Goal: Find contact information: Find contact information

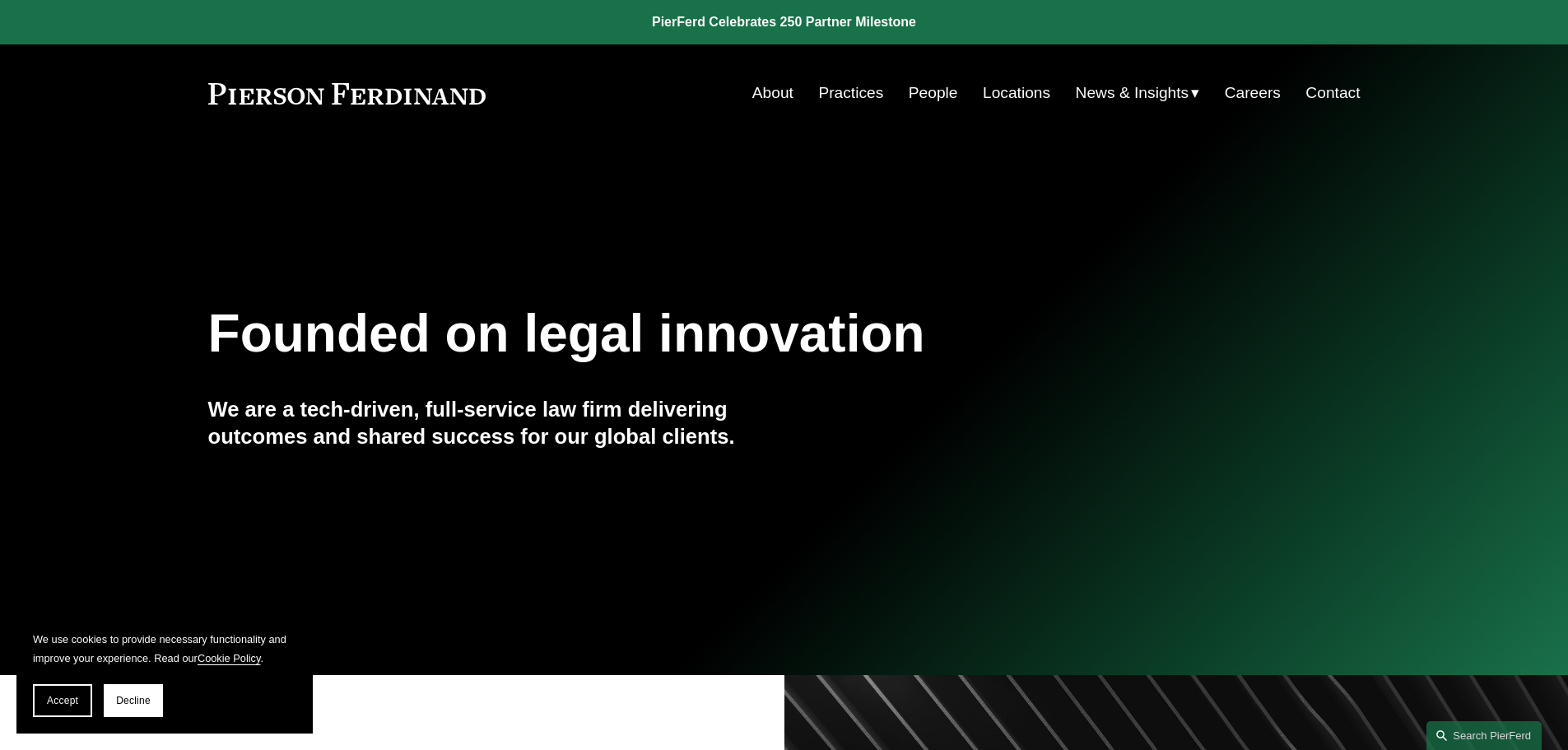
click at [1324, 87] on link "Contact" at bounding box center [1332, 93] width 54 height 31
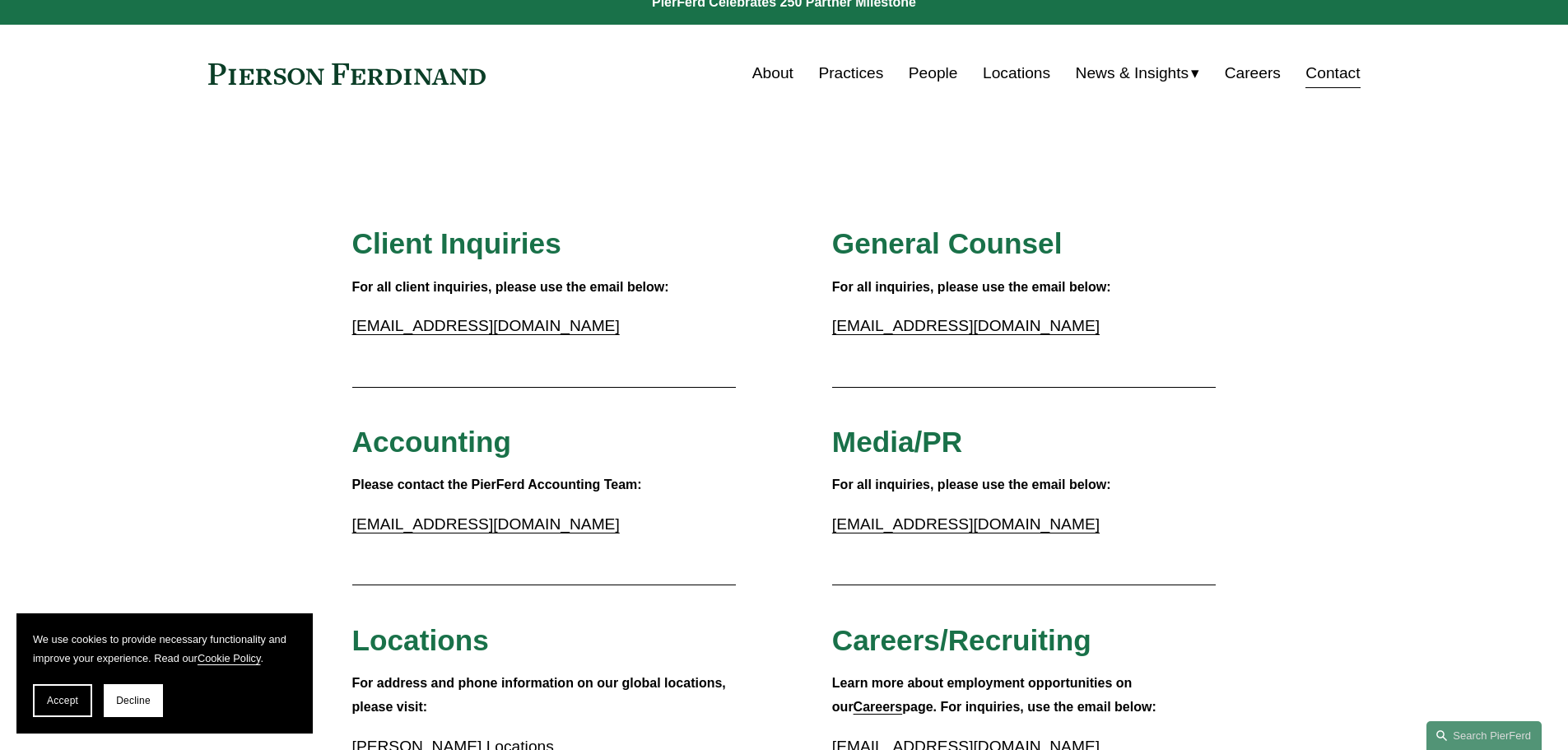
scroll to position [329, 0]
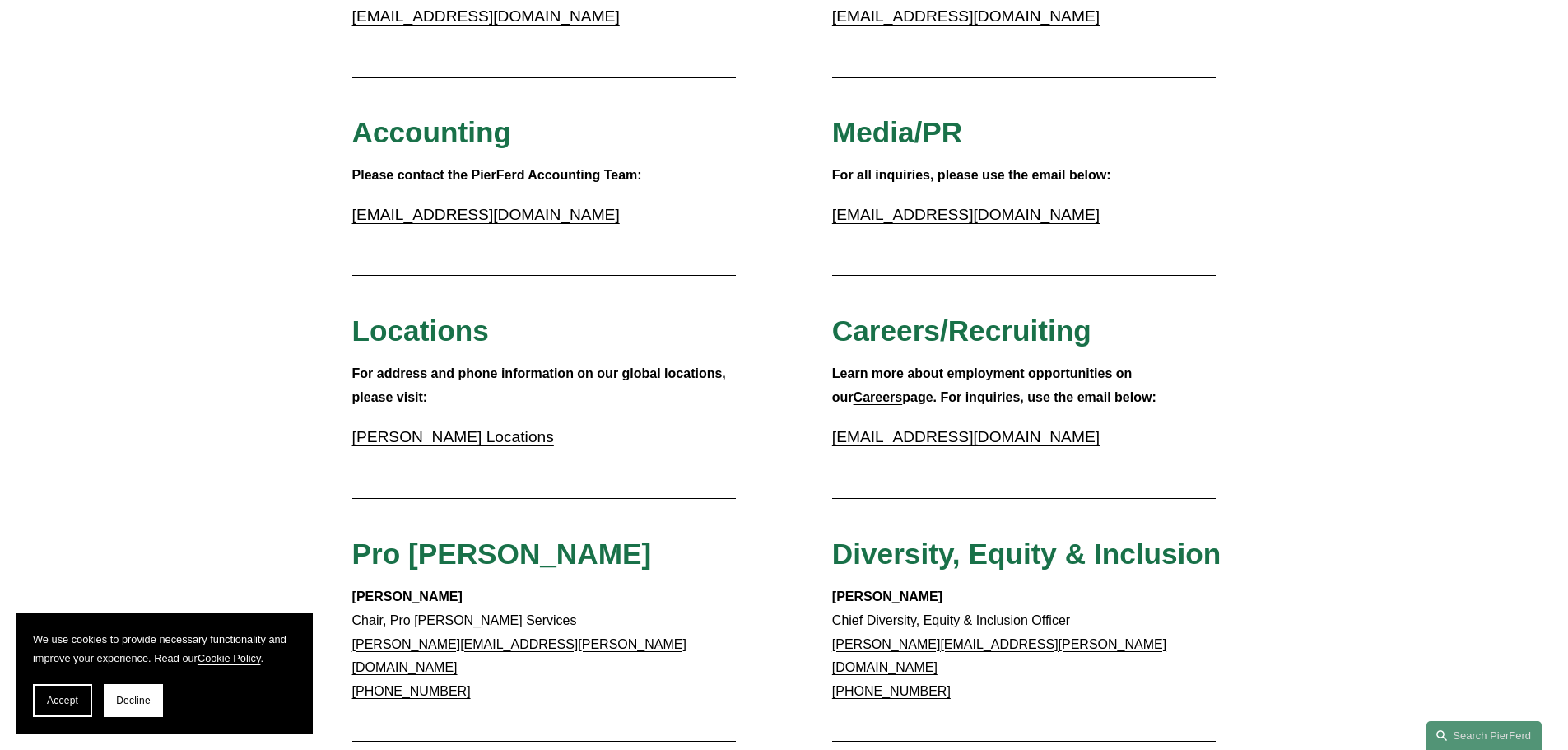
click at [422, 441] on link "Pierson Ferdinand Locations" at bounding box center [453, 436] width 202 height 17
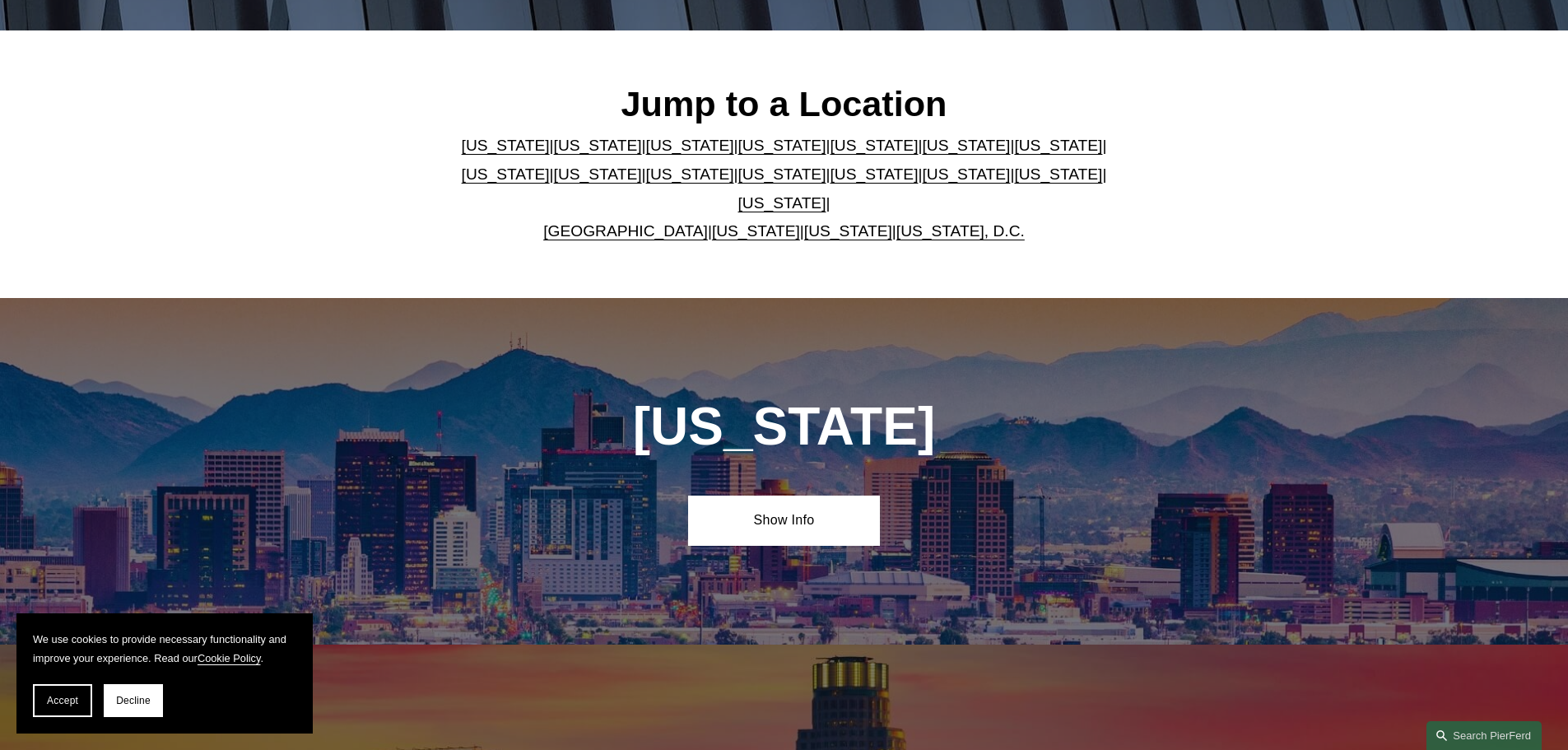
scroll to position [494, 0]
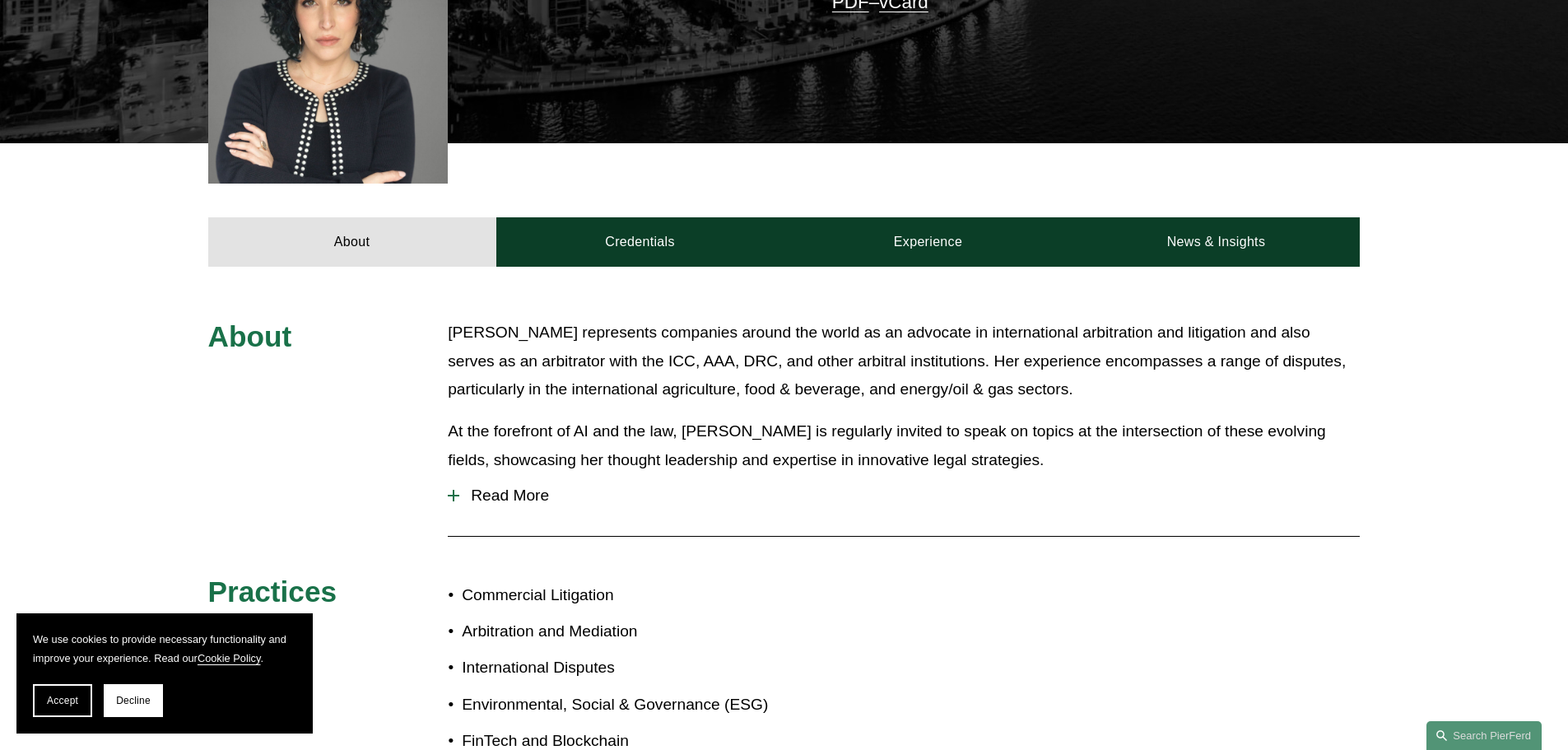
scroll to position [577, 0]
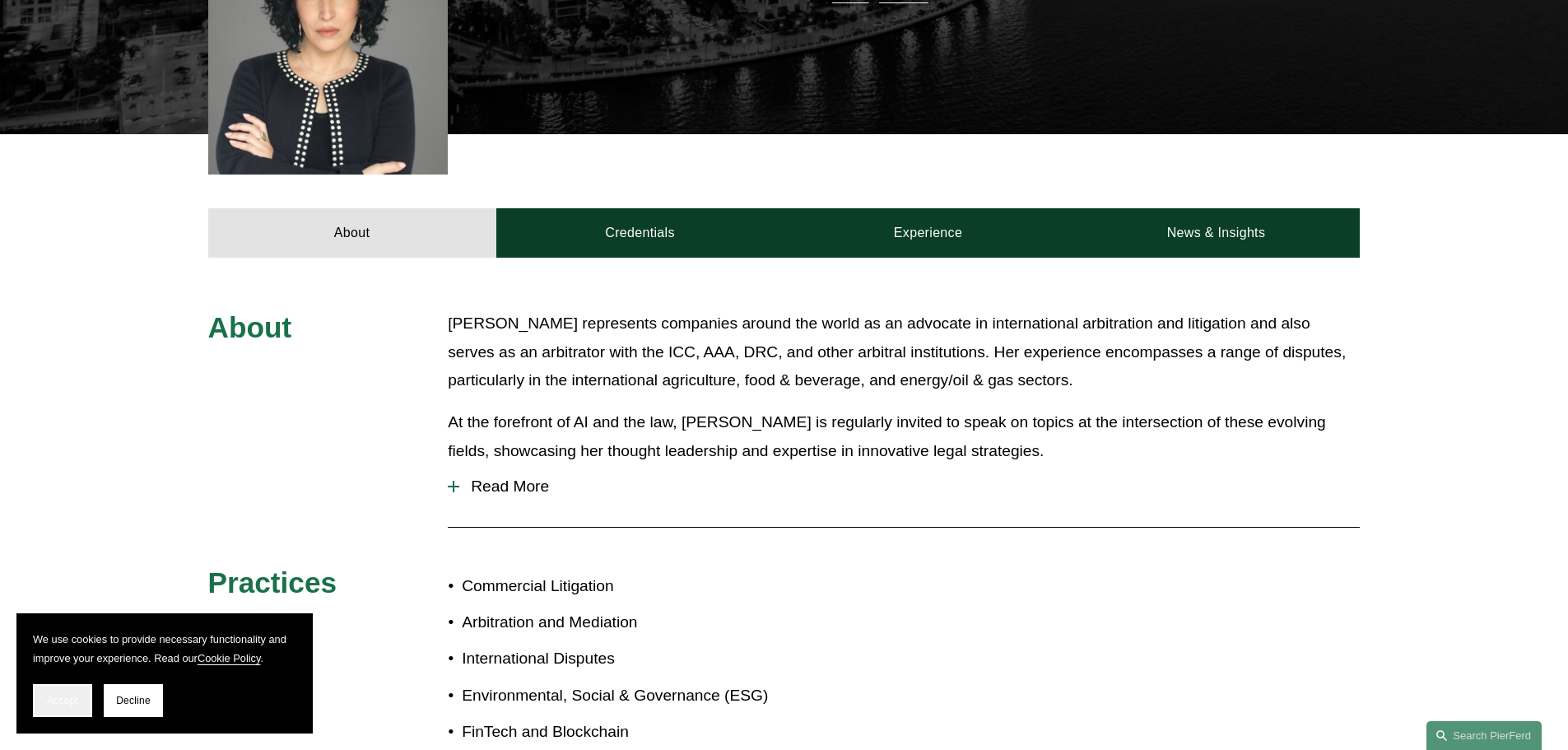
click at [59, 703] on span "Accept" at bounding box center [62, 700] width 31 height 12
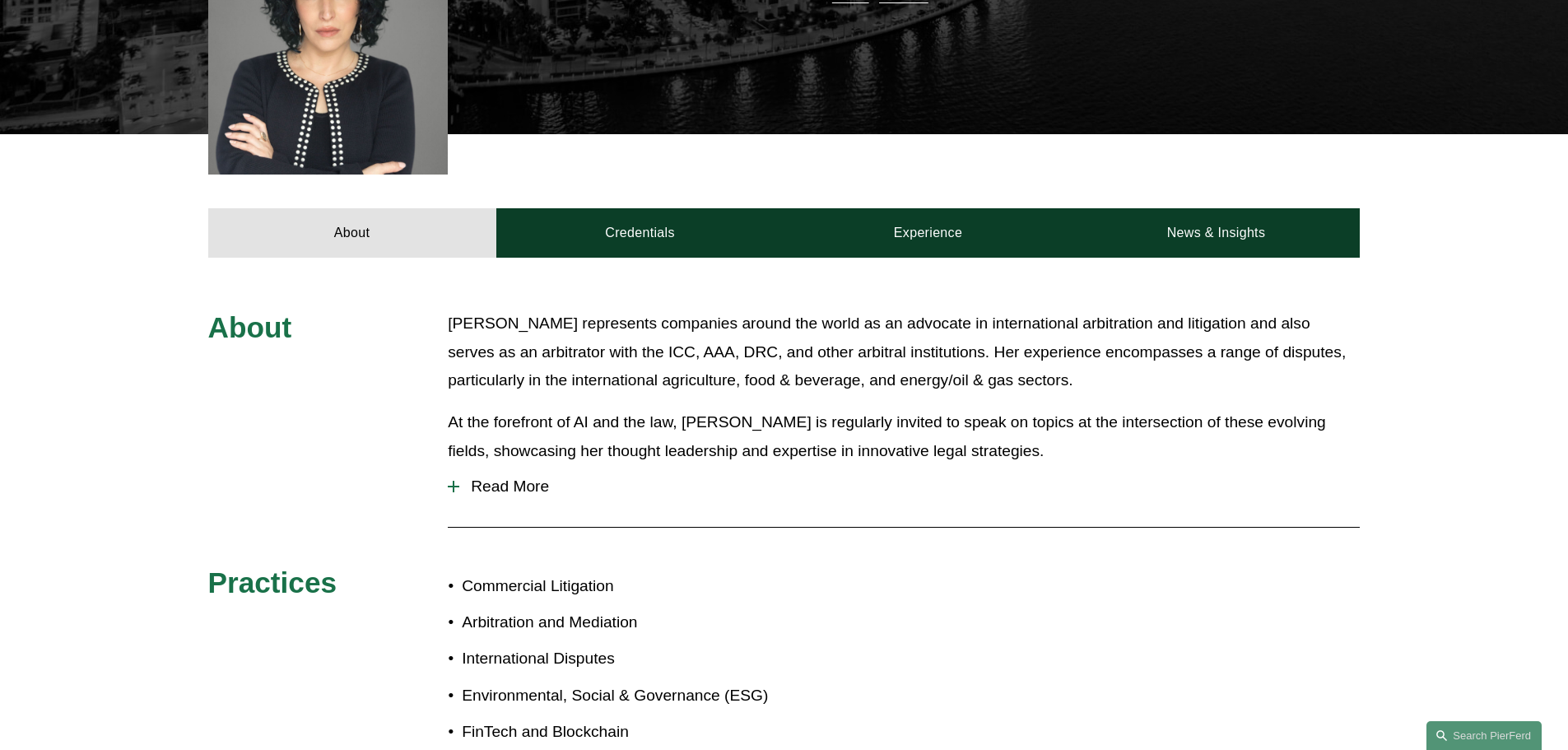
scroll to position [83, 0]
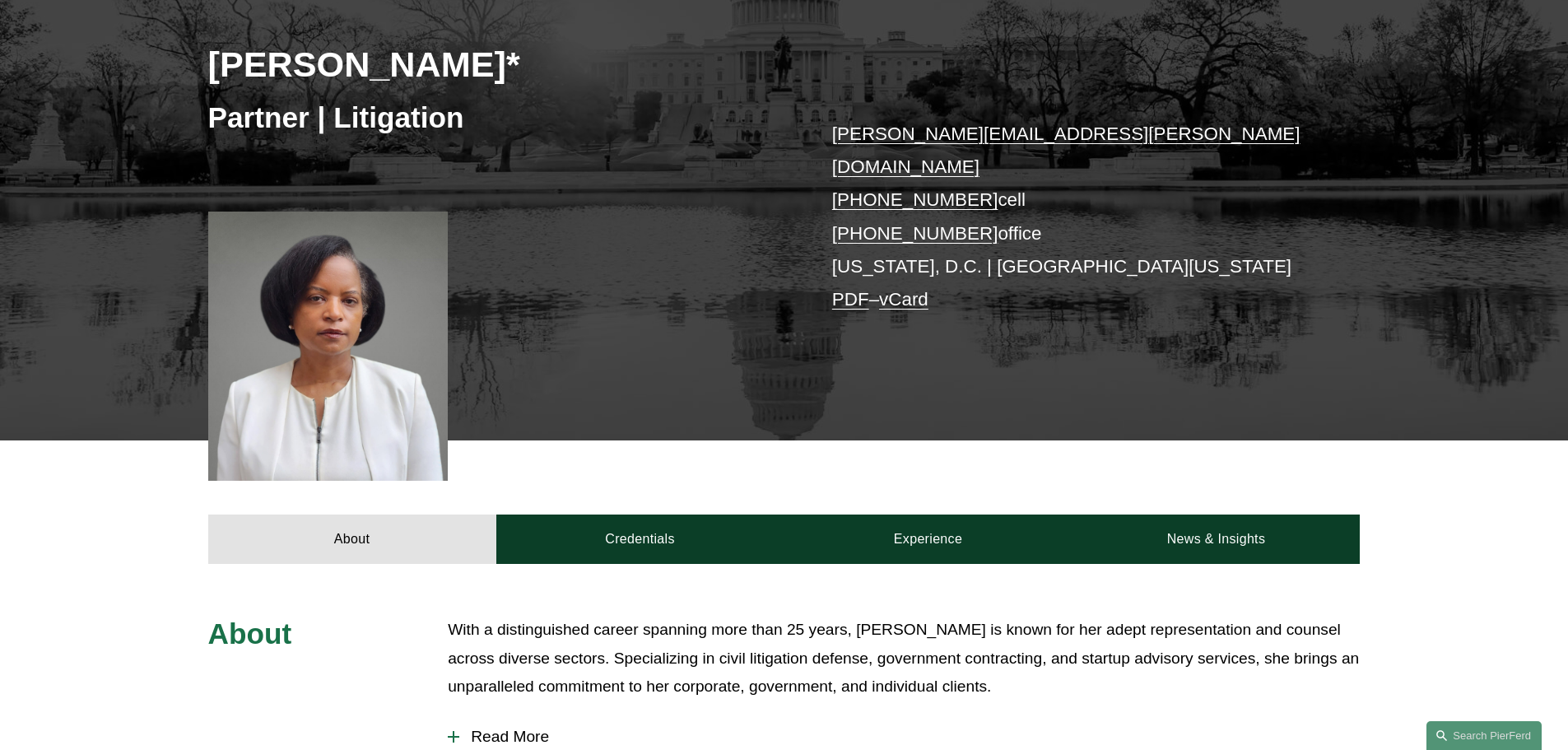
scroll to position [165, 0]
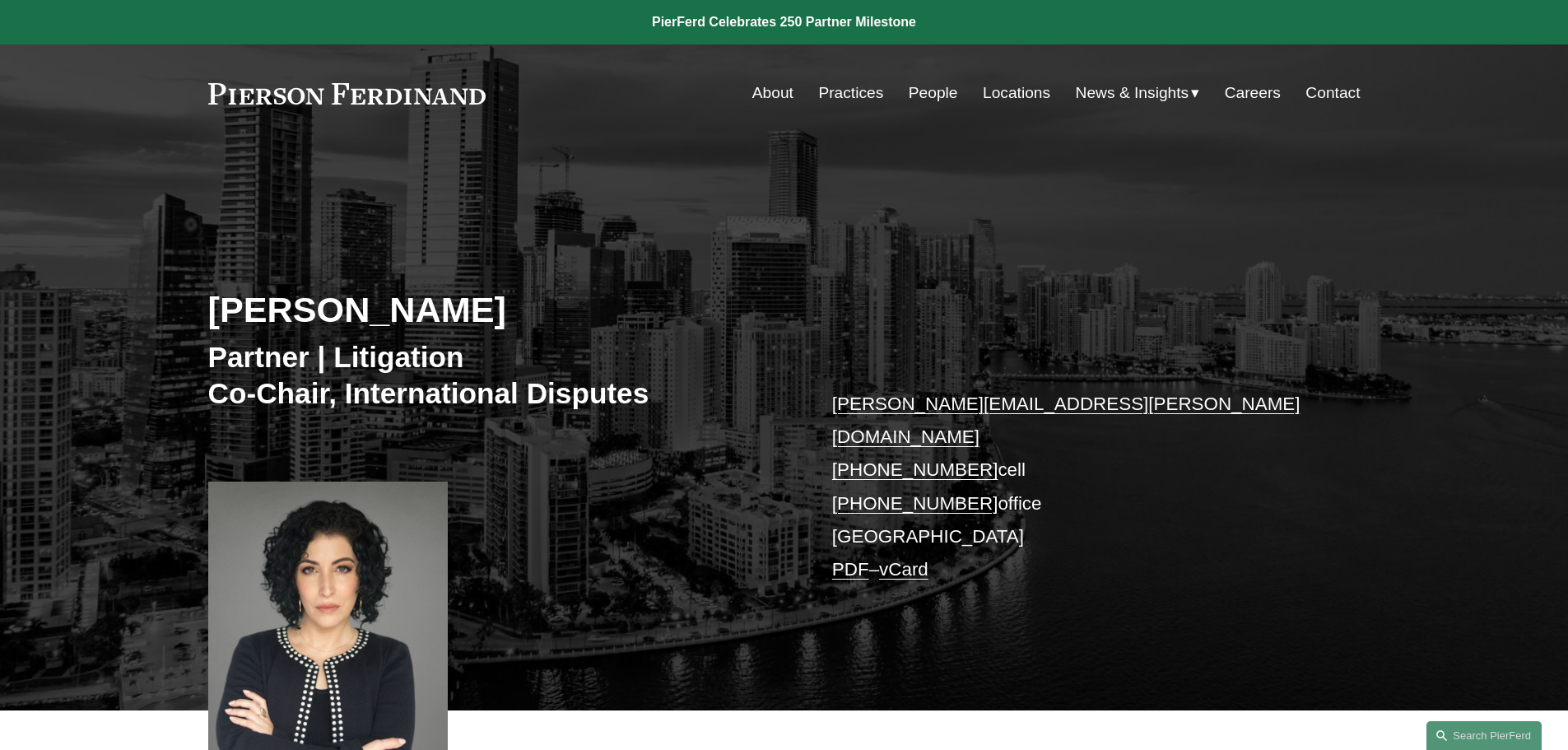
click at [912, 95] on link "People" at bounding box center [934, 93] width 49 height 31
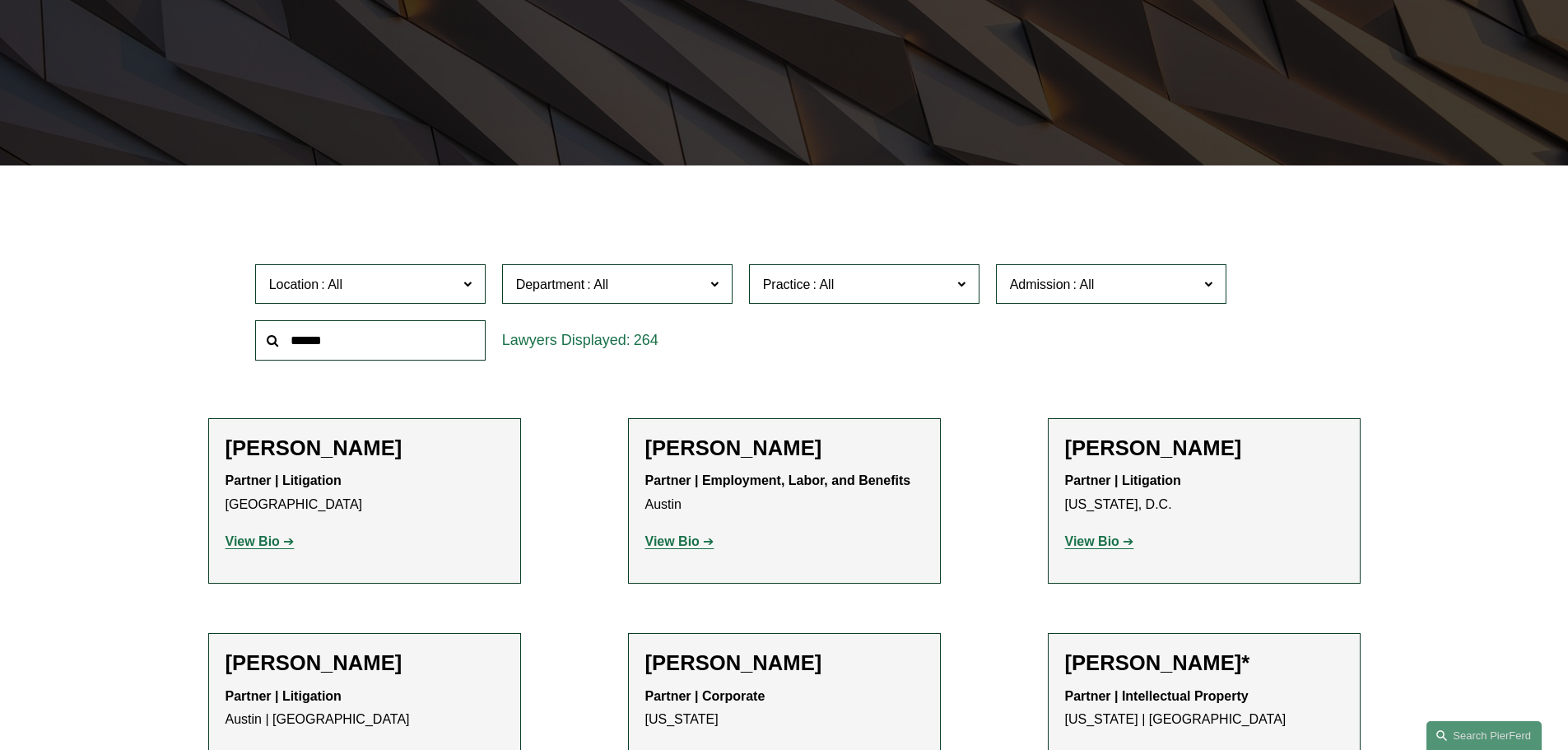
scroll to position [329, 0]
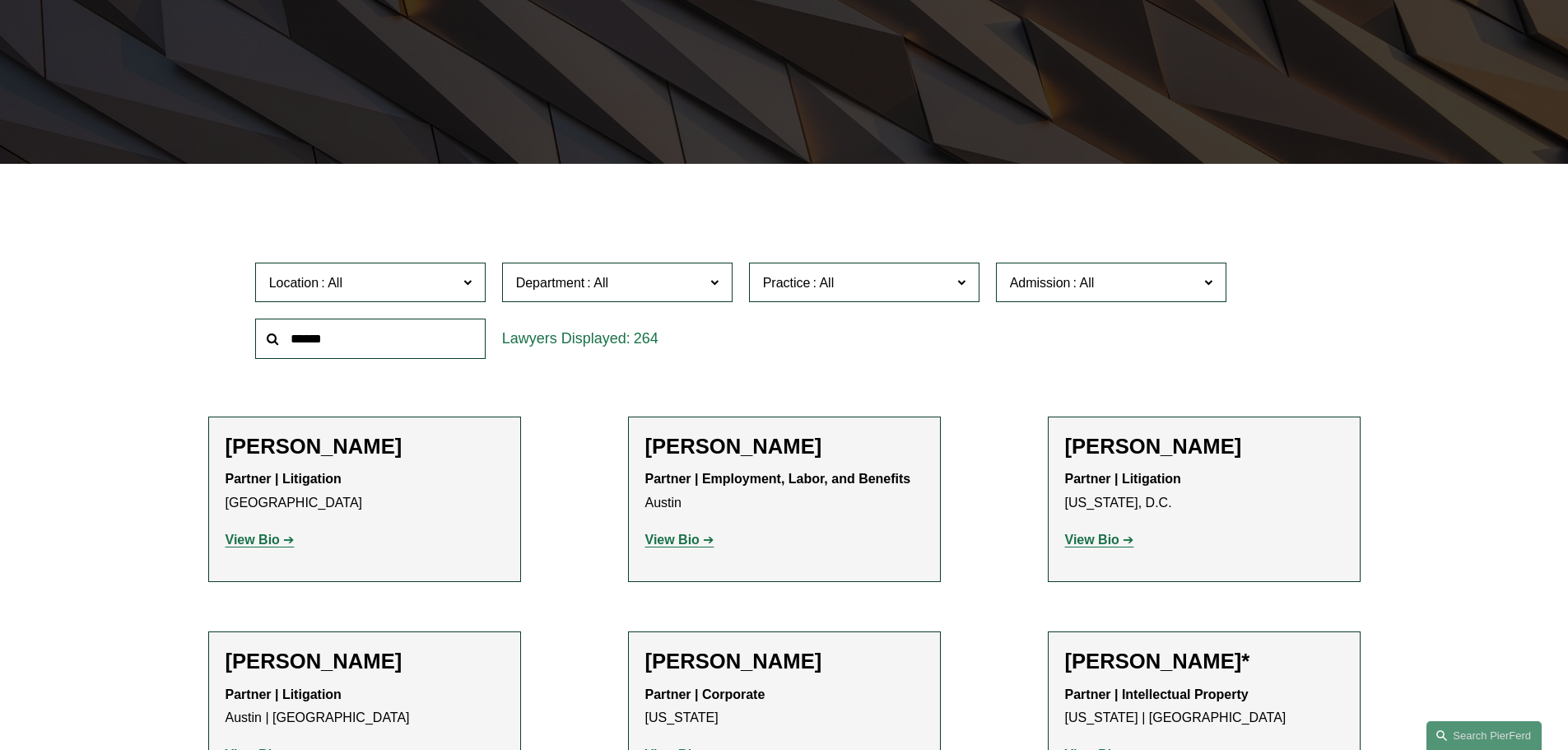
click at [410, 351] on input "text" at bounding box center [369, 339] width 230 height 40
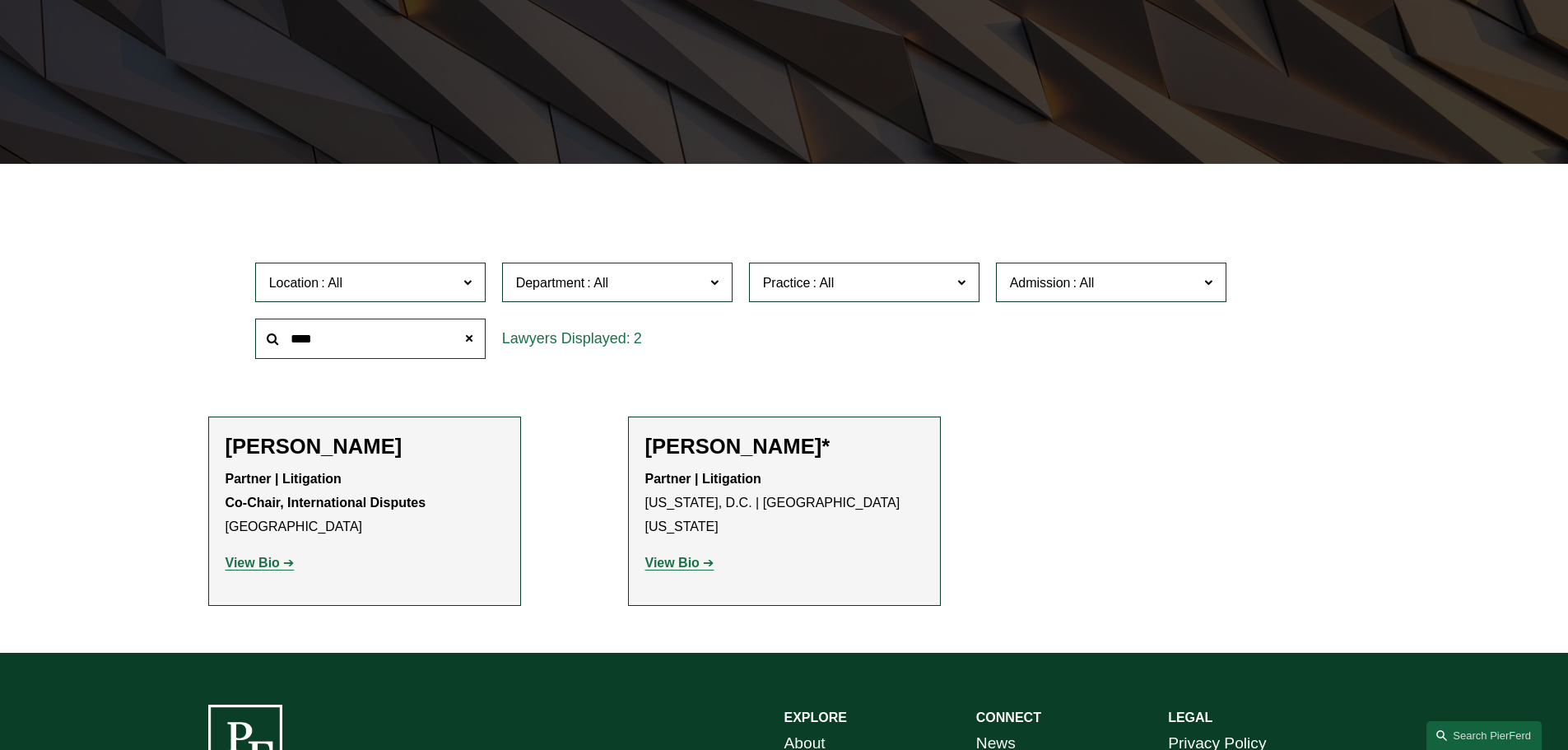
type input "****"
drag, startPoint x: 278, startPoint y: 571, endPoint x: 261, endPoint y: 561, distance: 19.7
click at [651, 556] on strong "View Bio" at bounding box center [672, 562] width 54 height 14
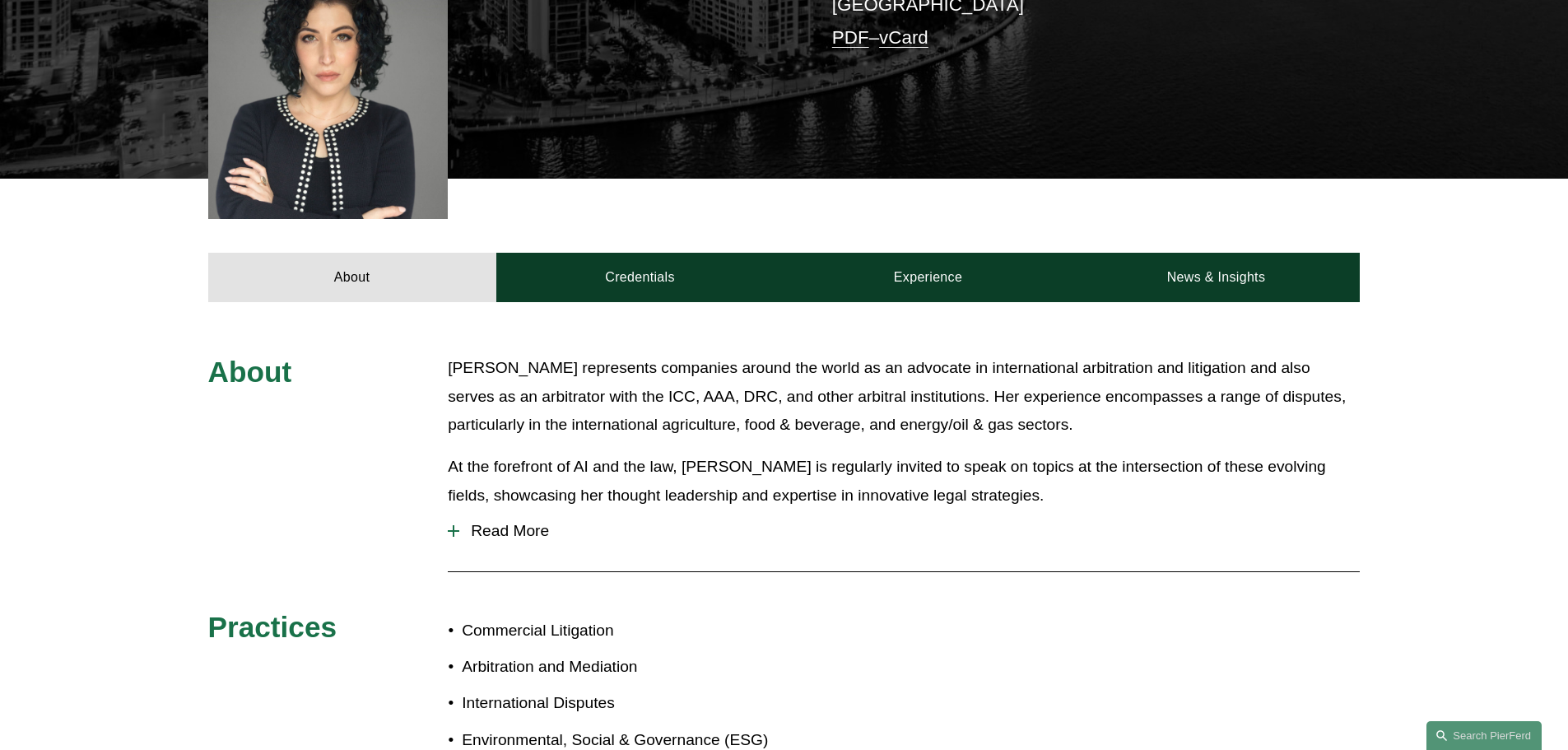
scroll to position [604, 0]
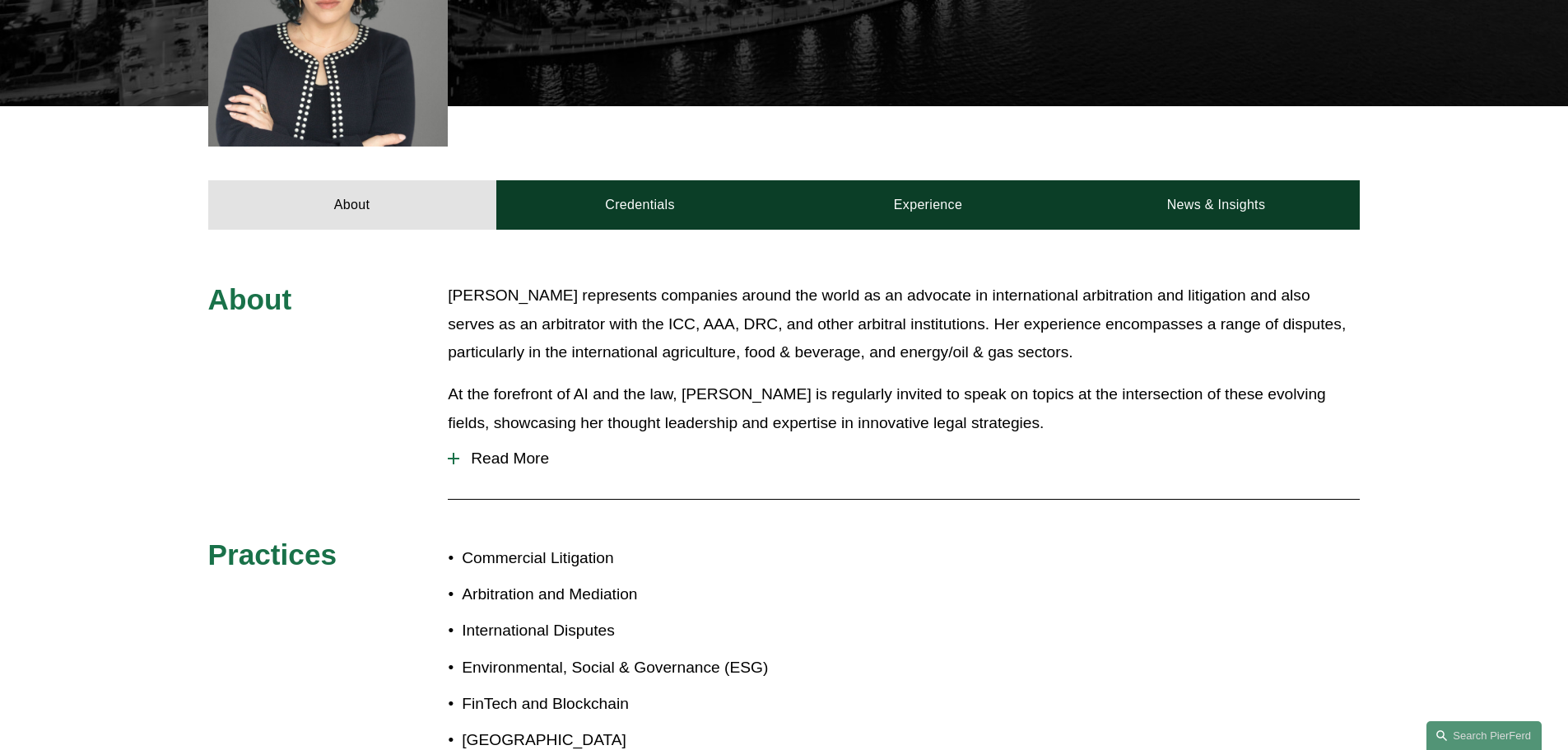
click at [551, 449] on span "Read More" at bounding box center [909, 458] width 901 height 18
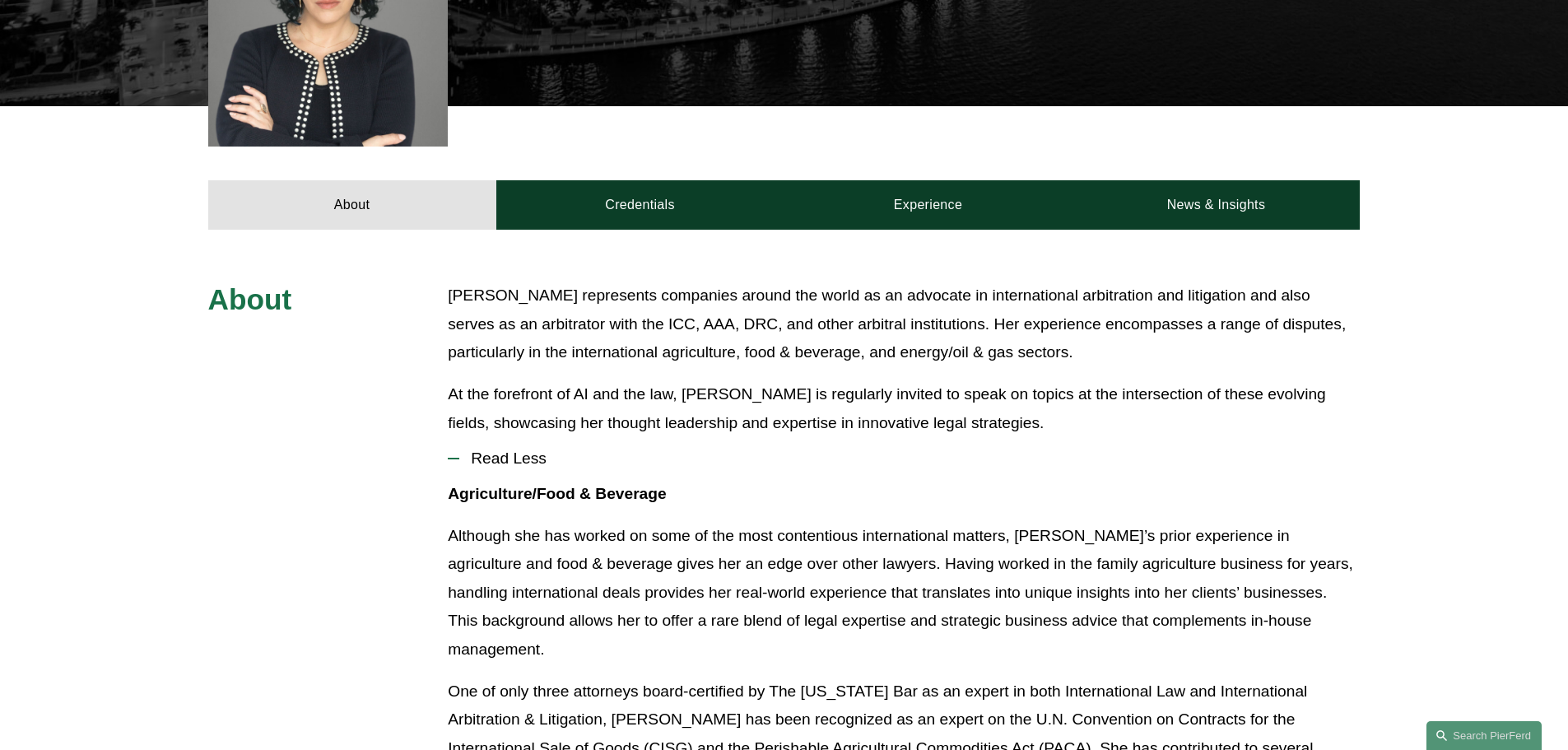
click at [534, 449] on span "Read Less" at bounding box center [909, 458] width 901 height 18
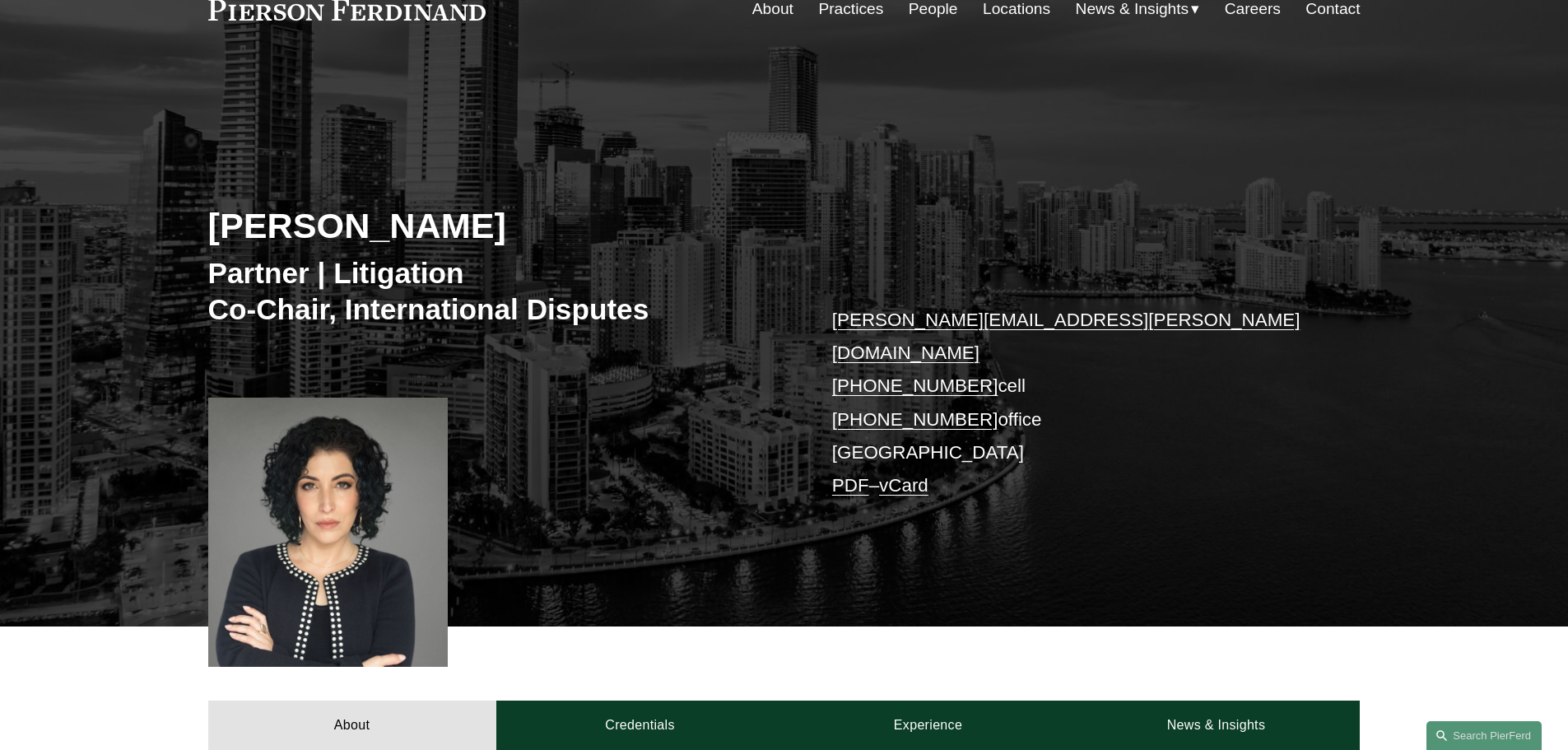
scroll to position [28, 0]
